Goal: Task Accomplishment & Management: Manage account settings

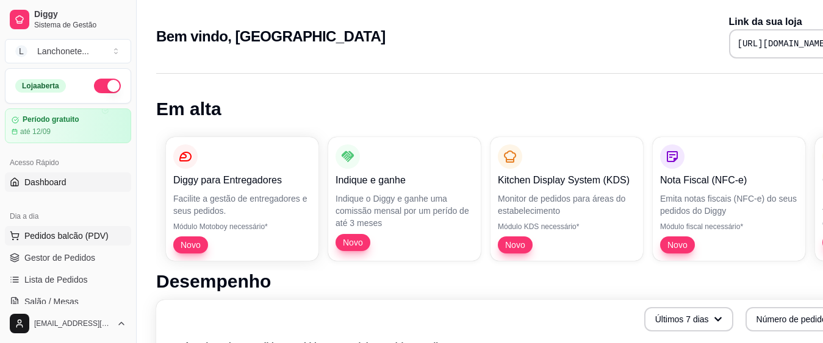
click at [42, 238] on span "Pedidos balcão (PDV)" at bounding box center [66, 236] width 84 height 12
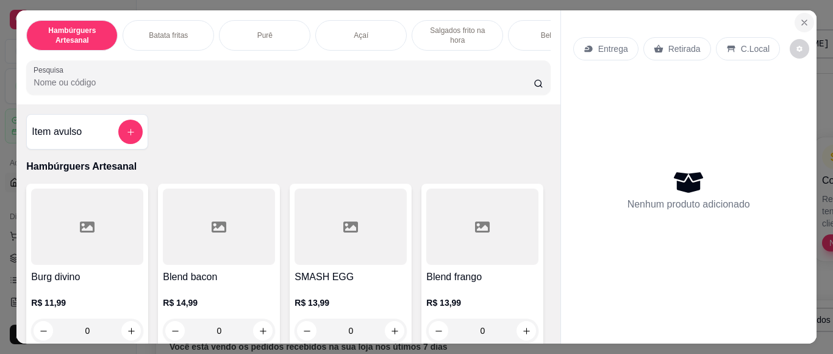
click at [802, 20] on icon "Close" at bounding box center [804, 22] width 5 height 5
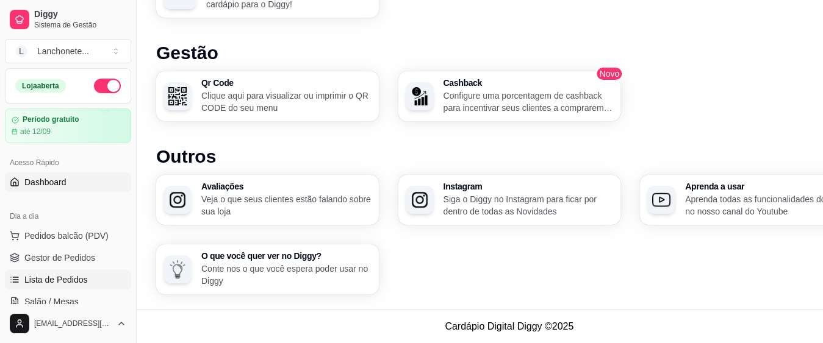
click at [68, 282] on span "Lista de Pedidos" at bounding box center [55, 280] width 63 height 12
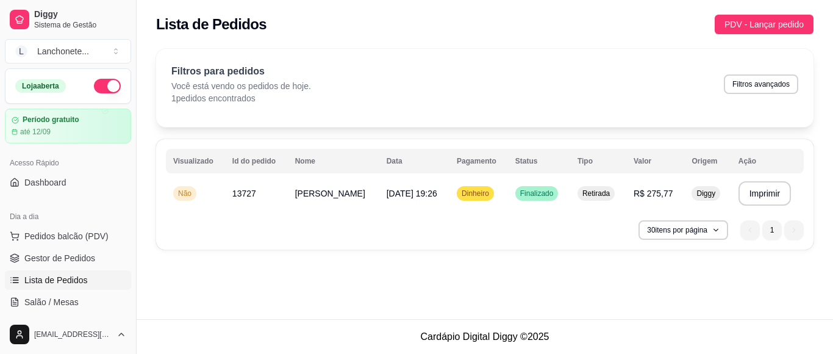
click at [191, 234] on div "30 itens por página 1 1" at bounding box center [485, 230] width 638 height 20
click at [762, 194] on button "Imprimir" at bounding box center [765, 193] width 53 height 24
click at [758, 191] on button "Imprimir" at bounding box center [764, 194] width 51 height 24
click at [545, 191] on span "Finalizado" at bounding box center [537, 193] width 38 height 10
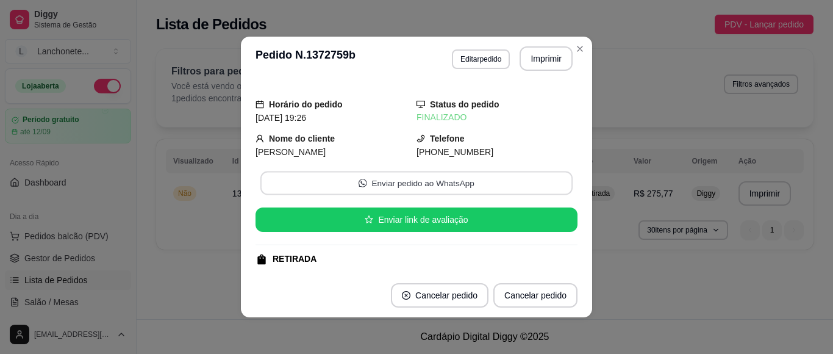
click at [545, 191] on button "Enviar pedido ao WhatsApp" at bounding box center [416, 183] width 312 height 24
click at [550, 60] on button "Imprimir" at bounding box center [546, 59] width 51 height 24
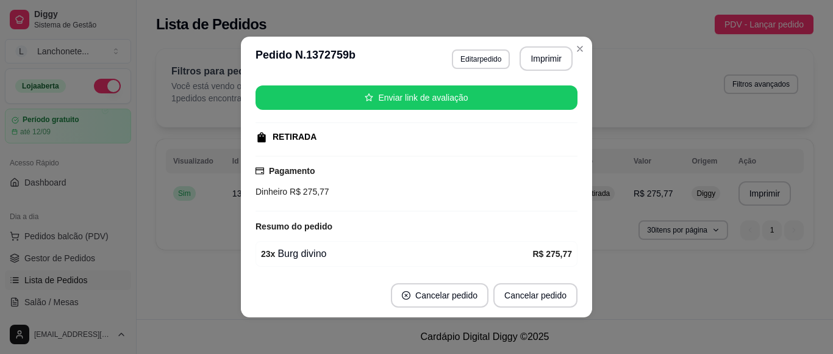
scroll to position [168, 0]
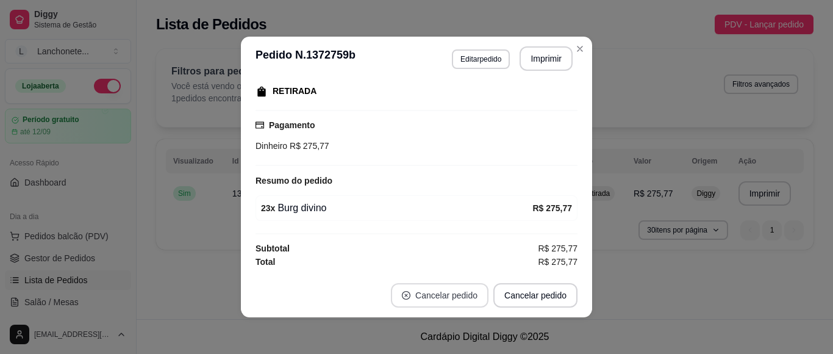
click at [459, 299] on button "Cancelar pedido" at bounding box center [440, 295] width 98 height 24
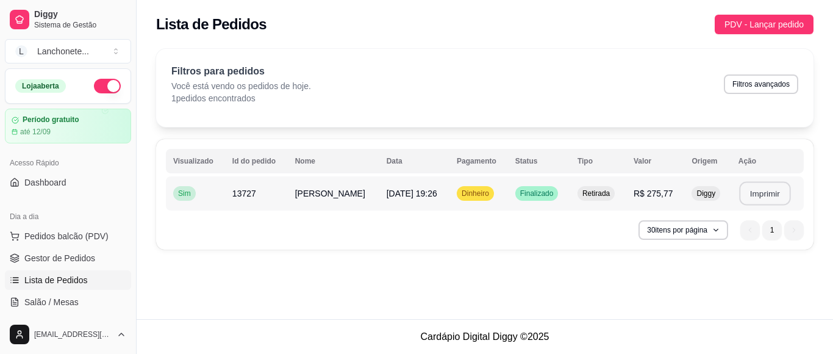
click at [762, 200] on button "Imprimir" at bounding box center [764, 194] width 51 height 24
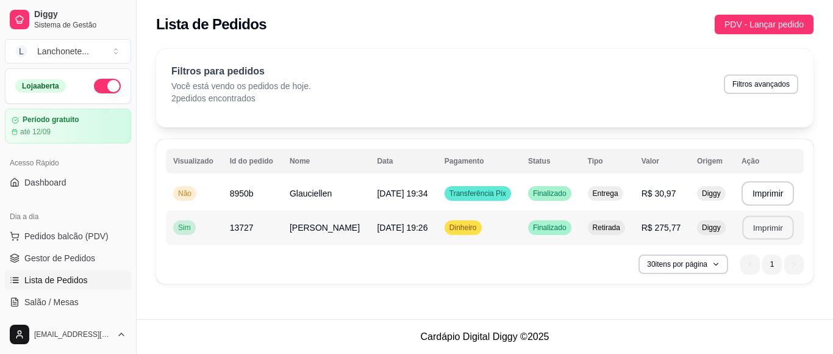
click at [765, 234] on button "Imprimir" at bounding box center [767, 228] width 51 height 24
click at [782, 196] on button "Imprimir" at bounding box center [767, 194] width 51 height 24
